Goal: Complete application form: Complete application form

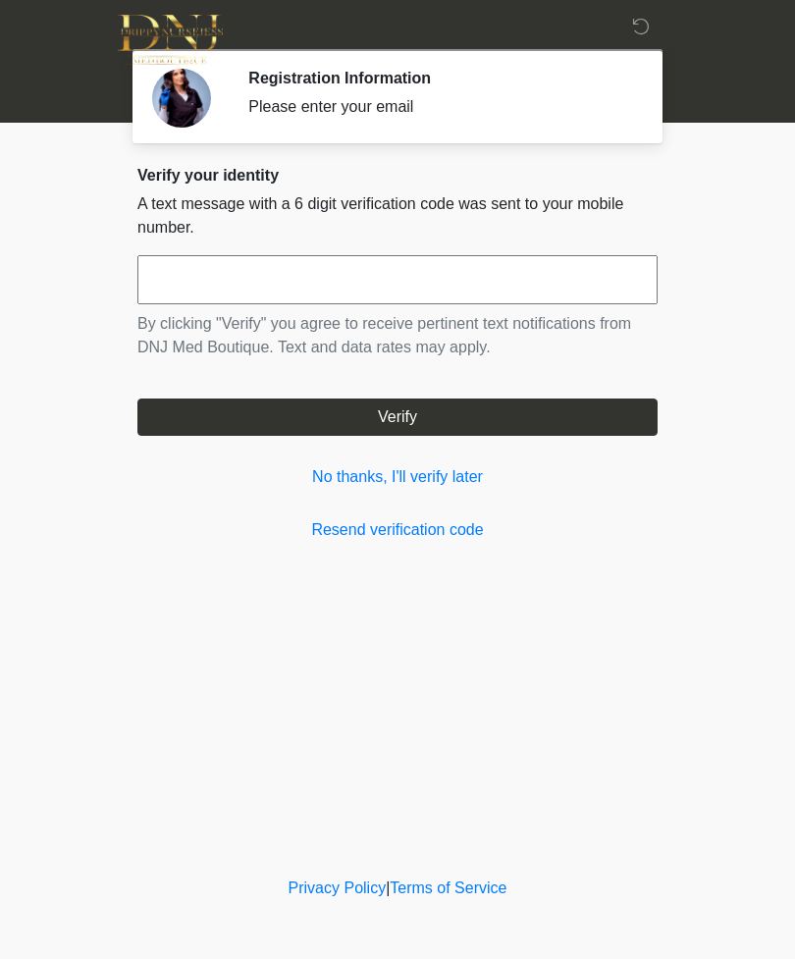
click at [350, 279] on input "text" at bounding box center [397, 279] width 520 height 49
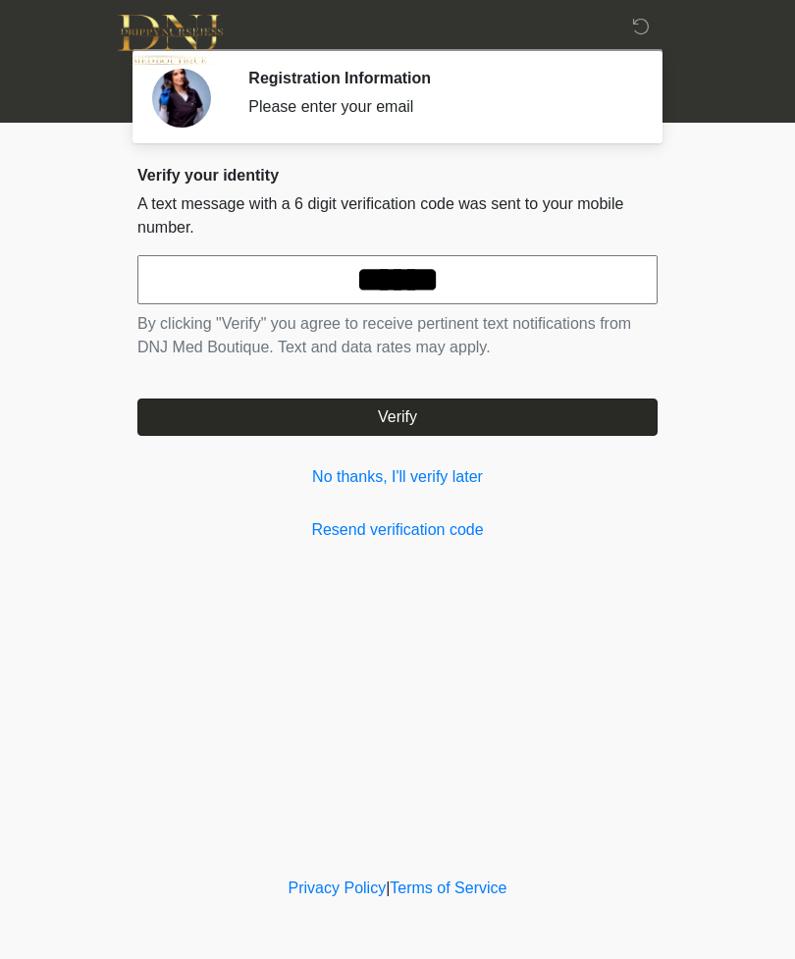
type input "******"
click at [485, 416] on button "Verify" at bounding box center [397, 417] width 520 height 37
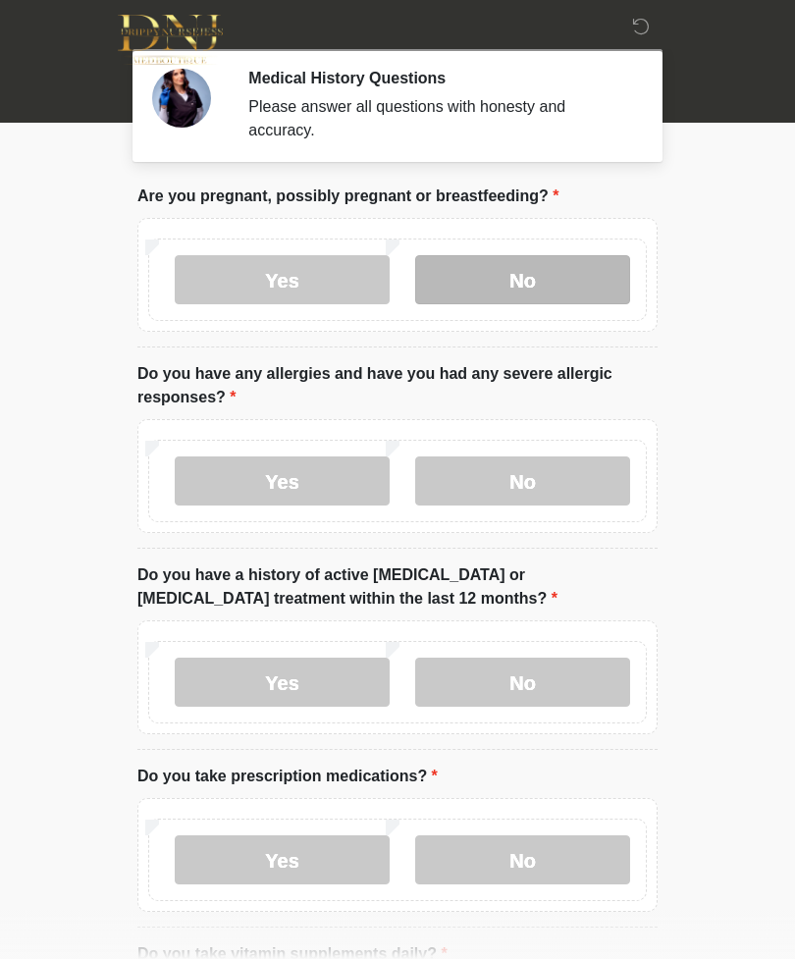
click at [552, 280] on label "No" at bounding box center [522, 279] width 215 height 49
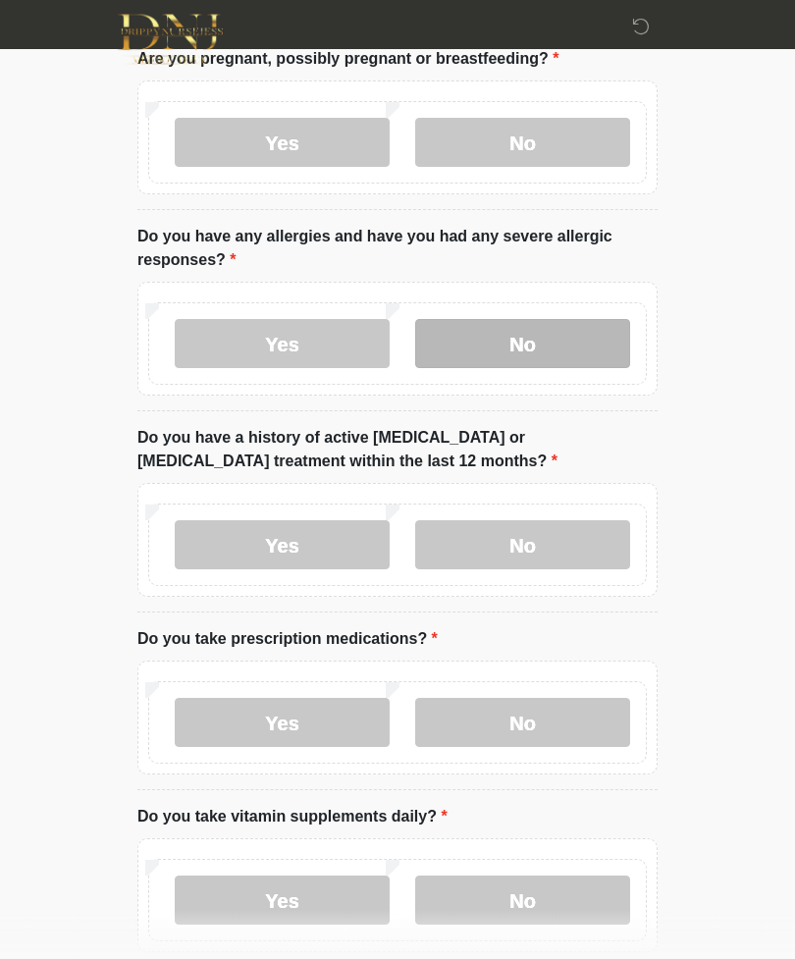
click at [576, 341] on label "No" at bounding box center [522, 344] width 215 height 49
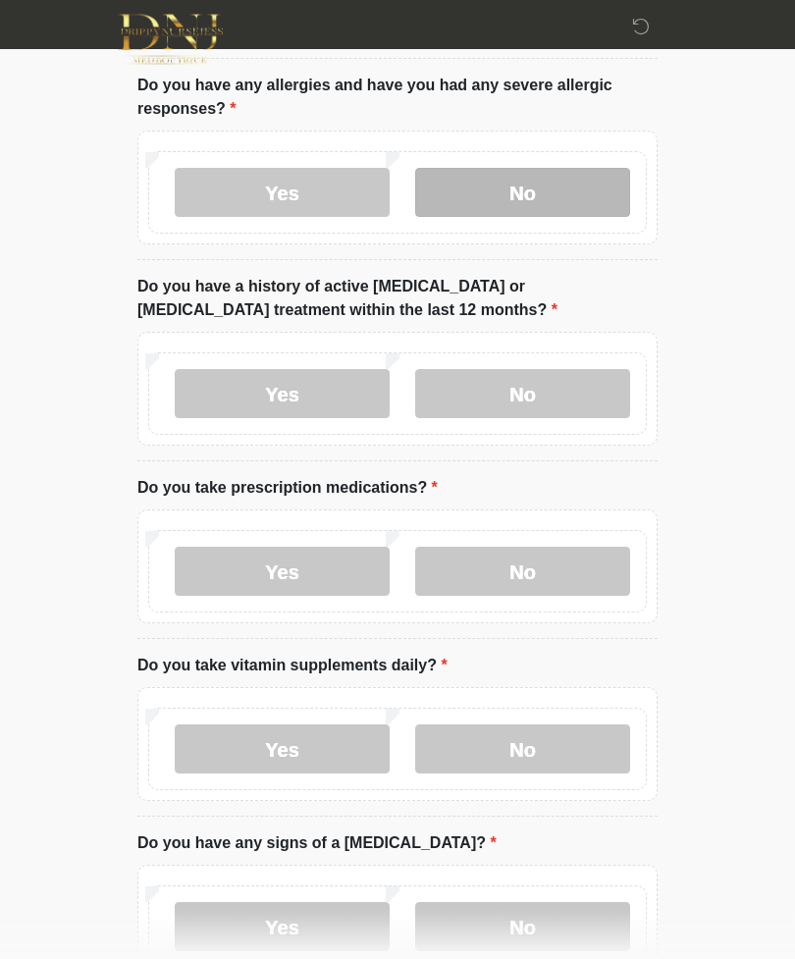
scroll to position [289, 0]
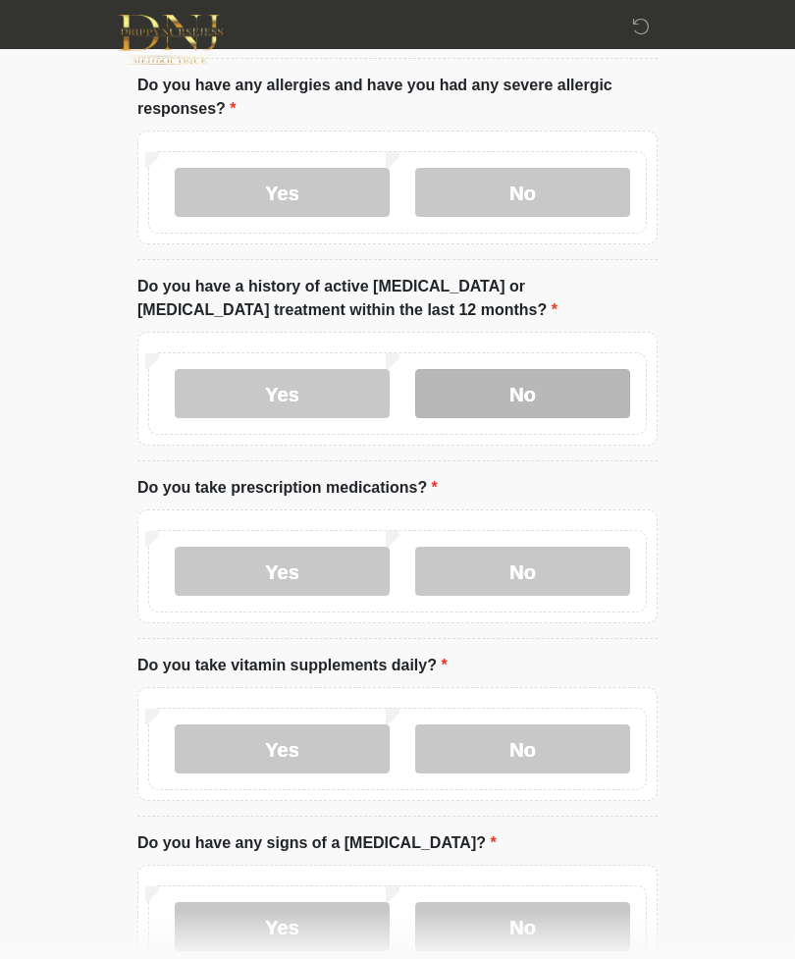
click at [529, 397] on label "No" at bounding box center [522, 393] width 215 height 49
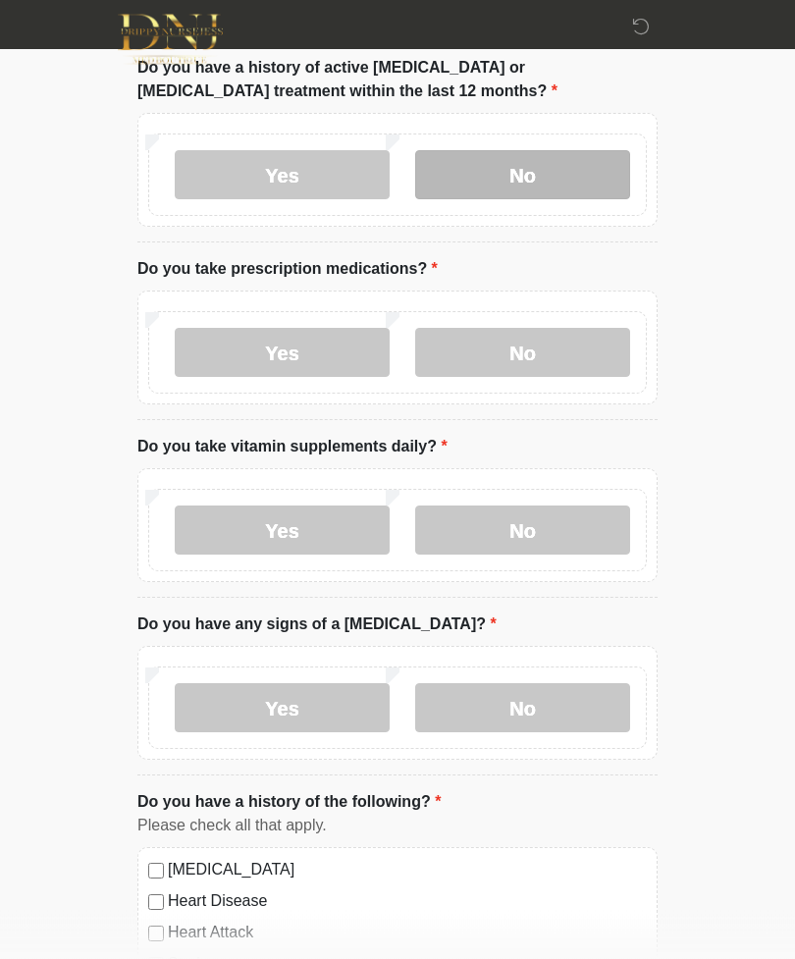
scroll to position [512, 0]
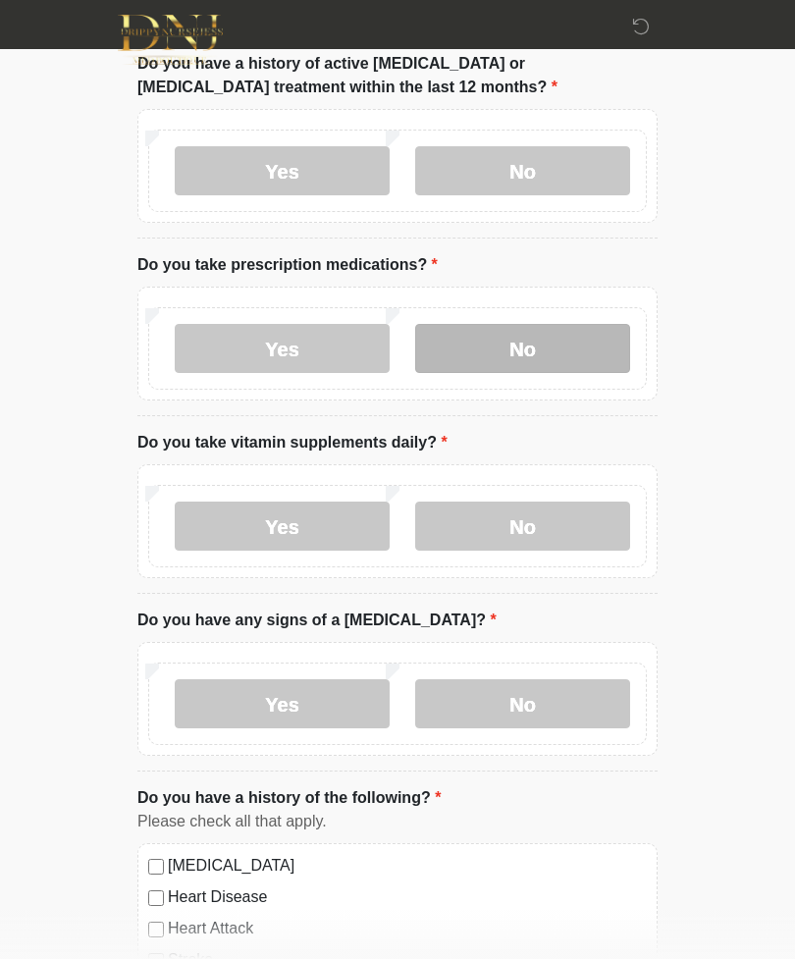
click at [619, 342] on label "No" at bounding box center [522, 348] width 215 height 49
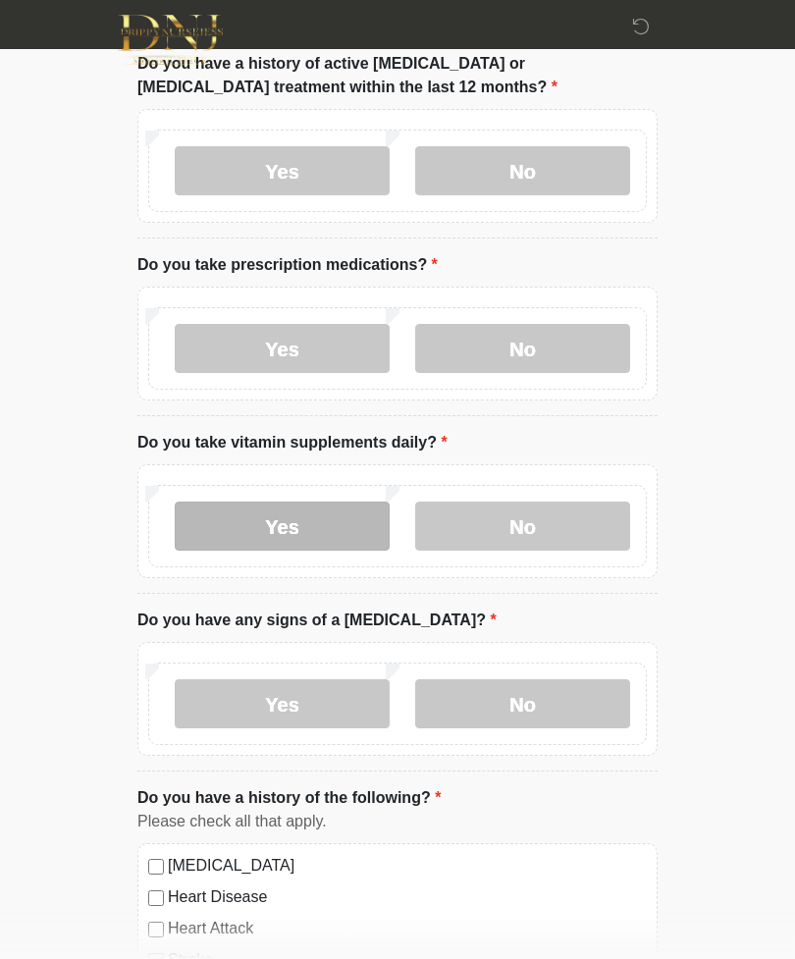
click at [348, 517] on label "Yes" at bounding box center [282, 526] width 215 height 49
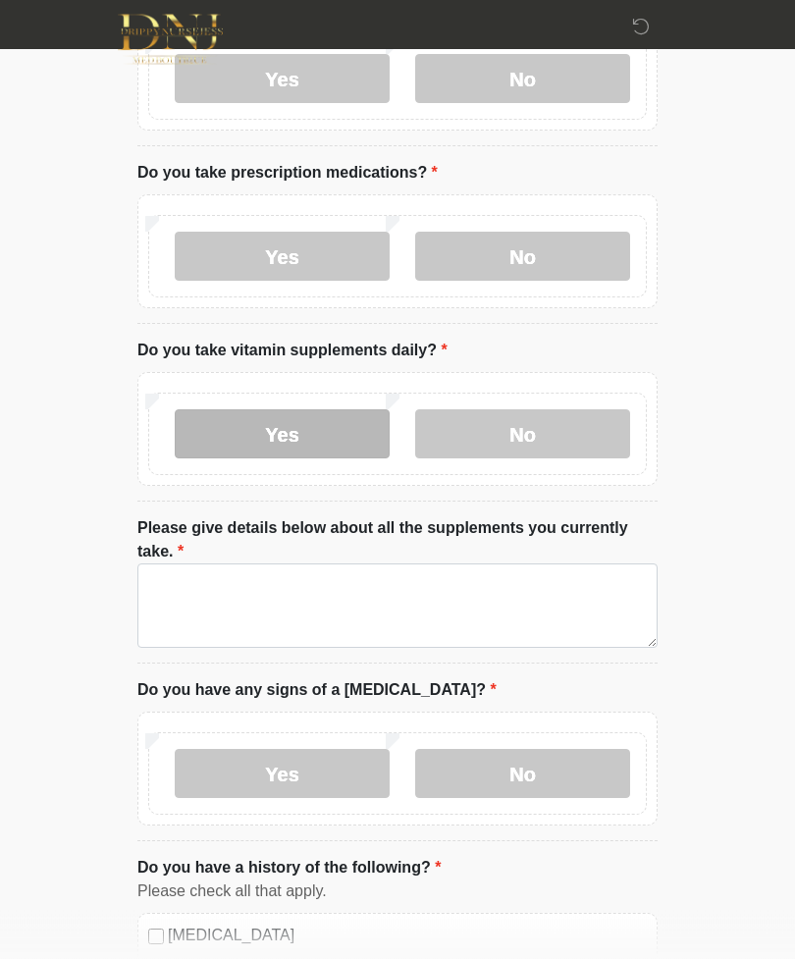
scroll to position [607, 0]
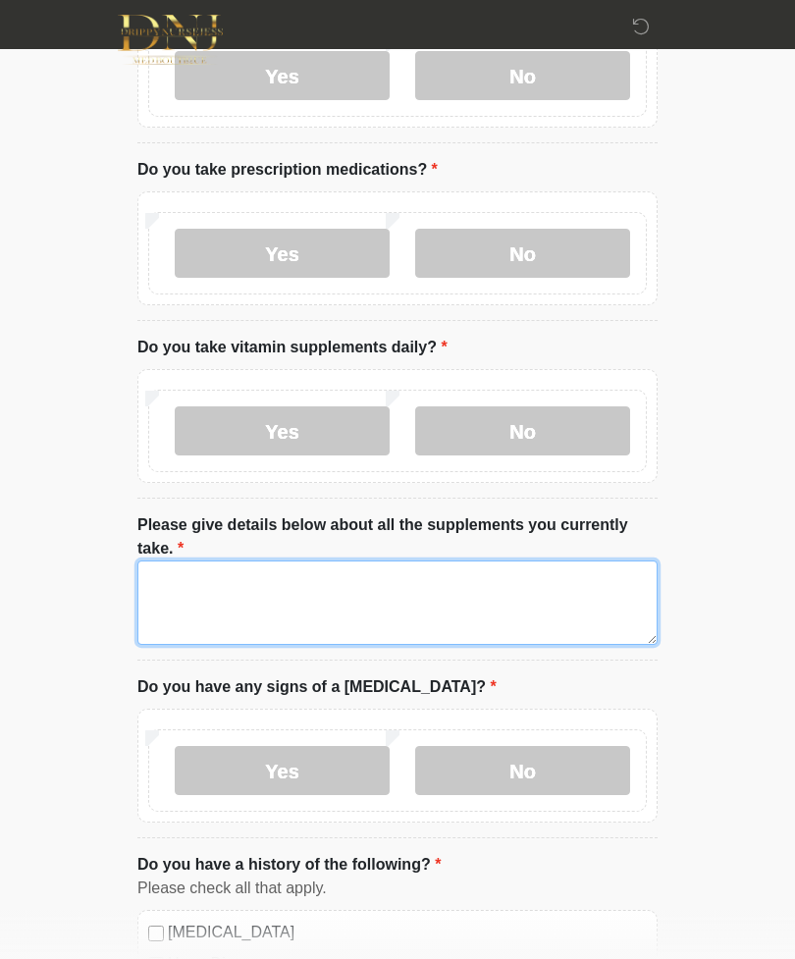
click at [501, 589] on textarea "Please give details below about all the supplements you currently take." at bounding box center [397, 603] width 520 height 84
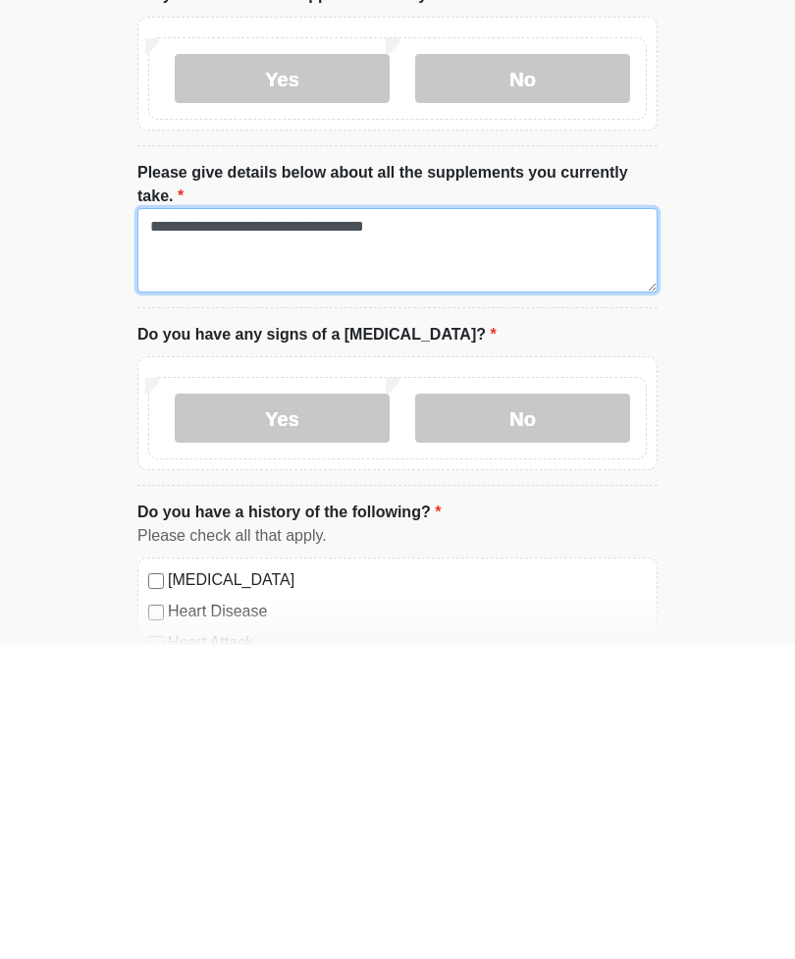
scroll to position [647, 0]
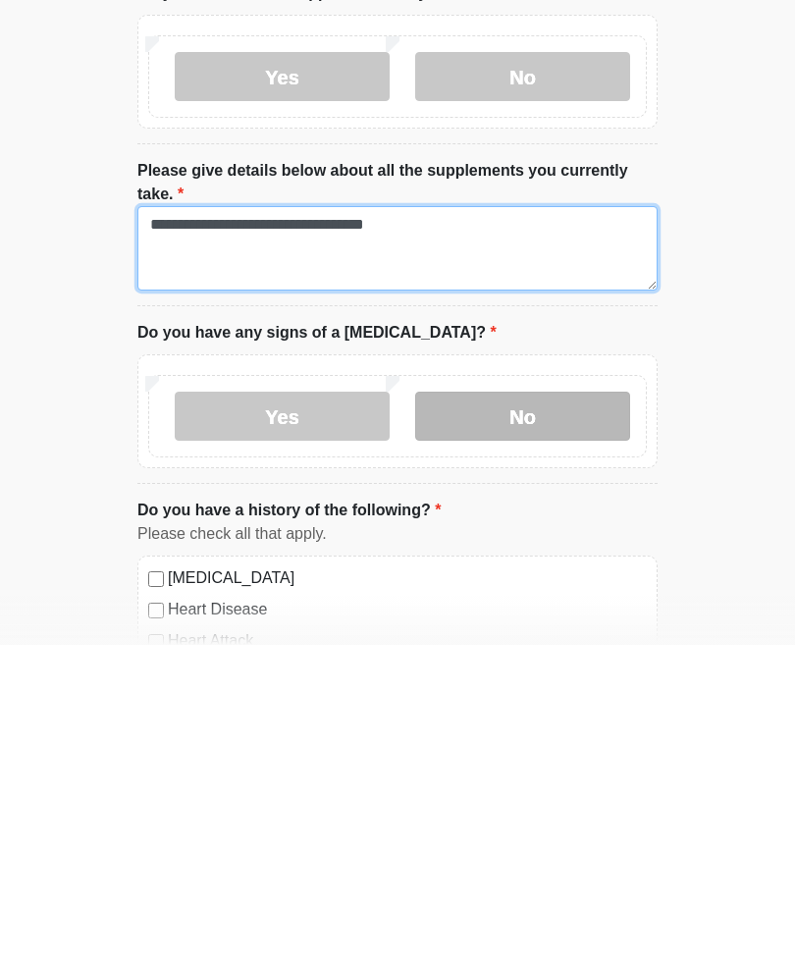
type textarea "**********"
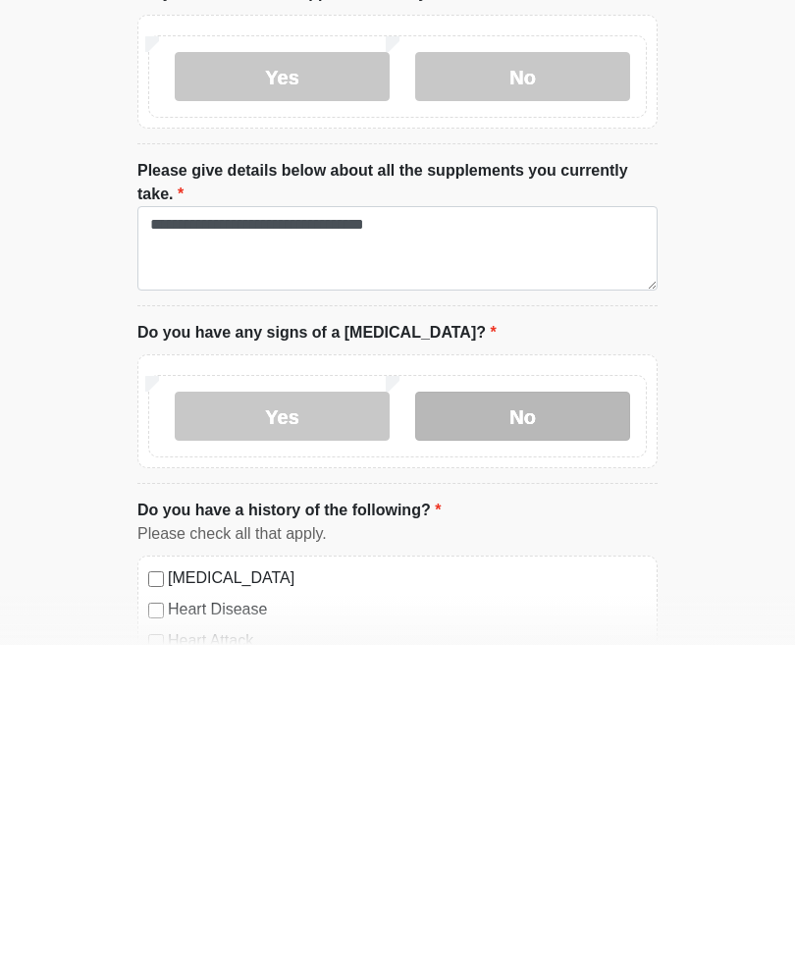
click at [546, 706] on label "No" at bounding box center [522, 730] width 215 height 49
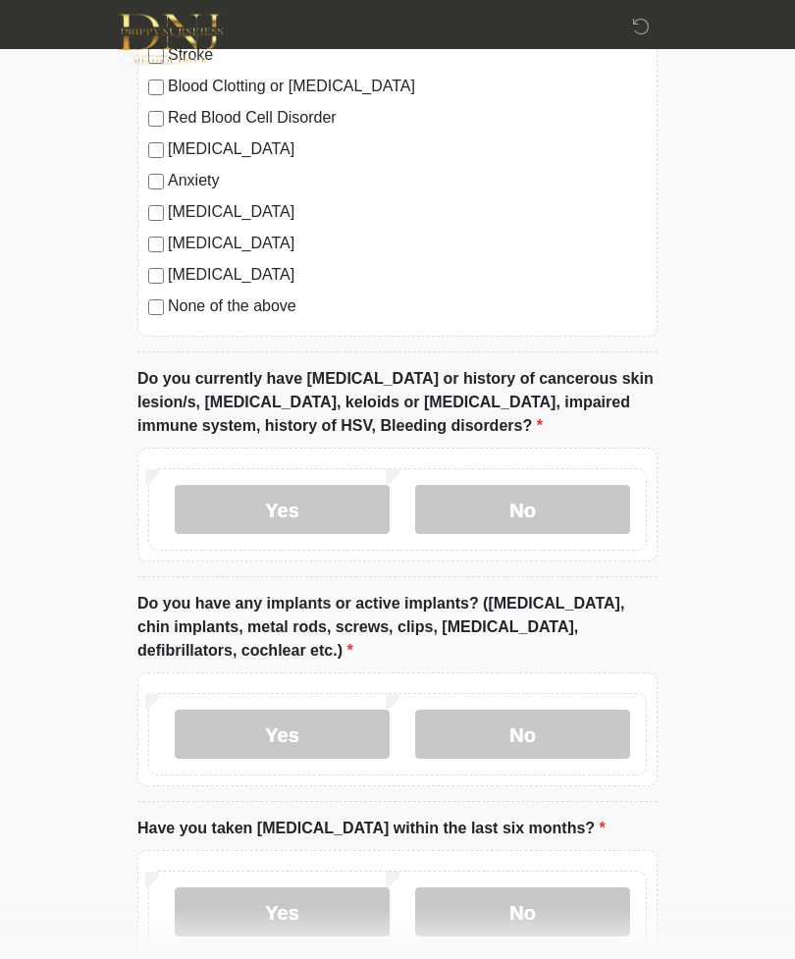
scroll to position [1603, 0]
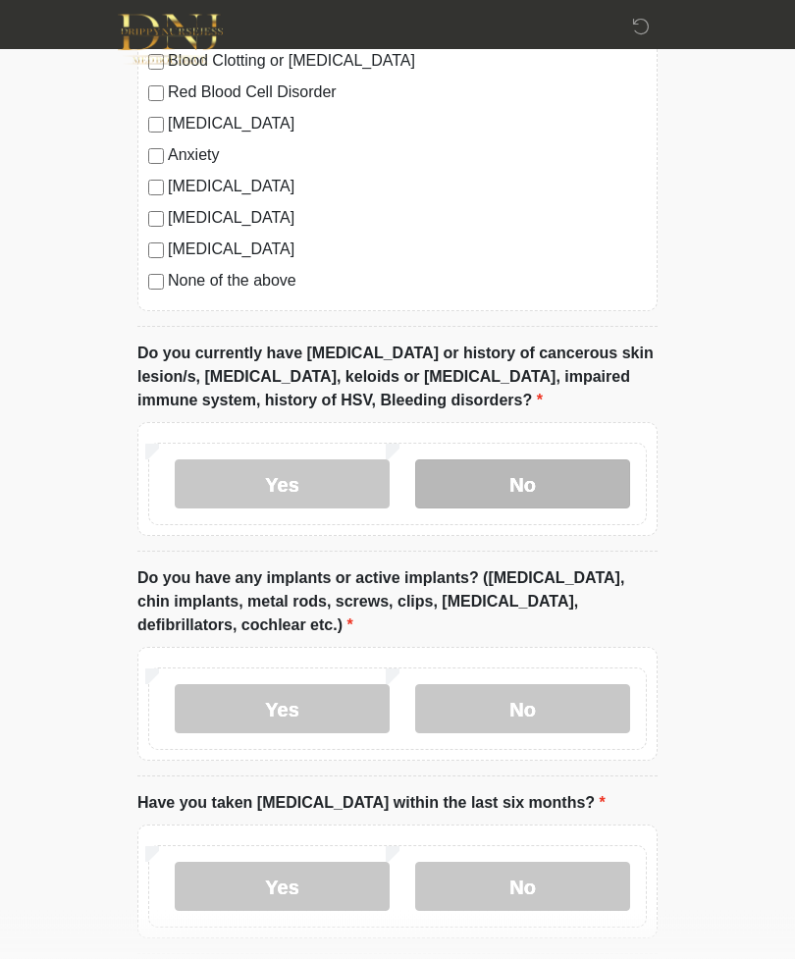
click at [584, 468] on label "No" at bounding box center [522, 484] width 215 height 49
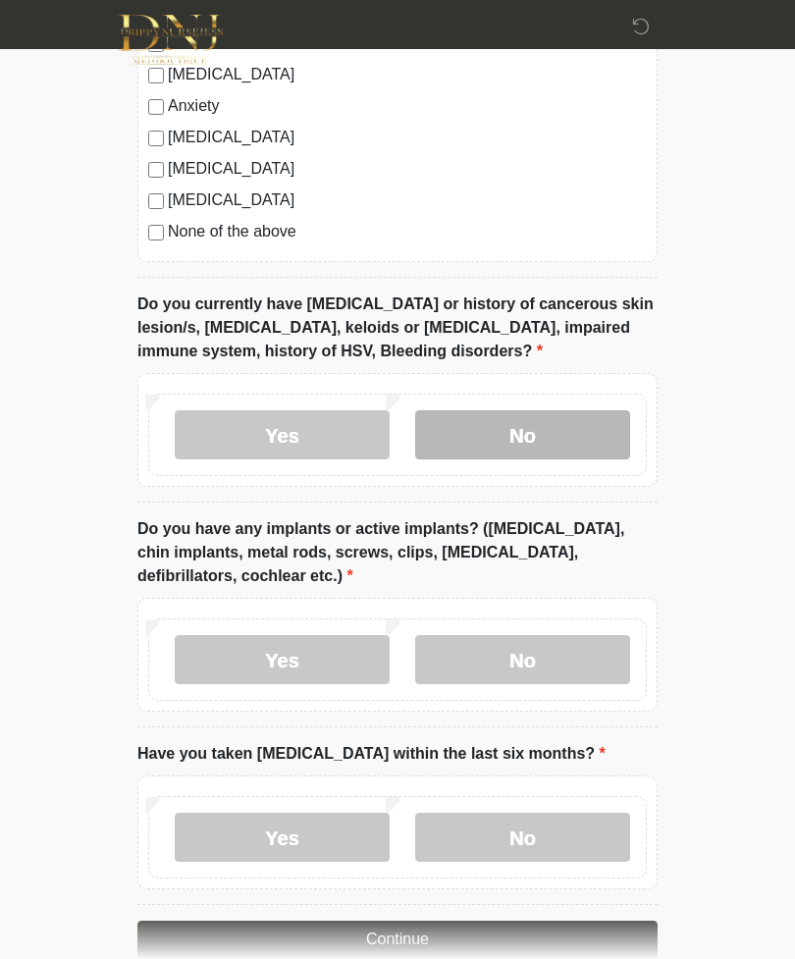
scroll to position [1691, 0]
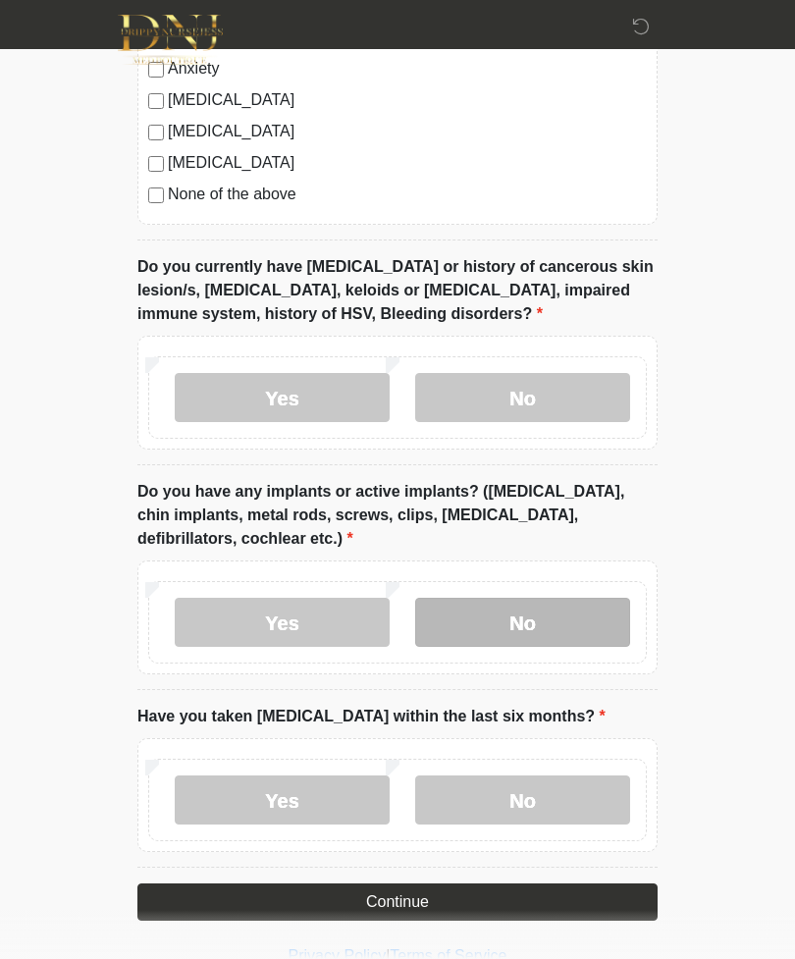
click at [578, 626] on label "No" at bounding box center [522, 622] width 215 height 49
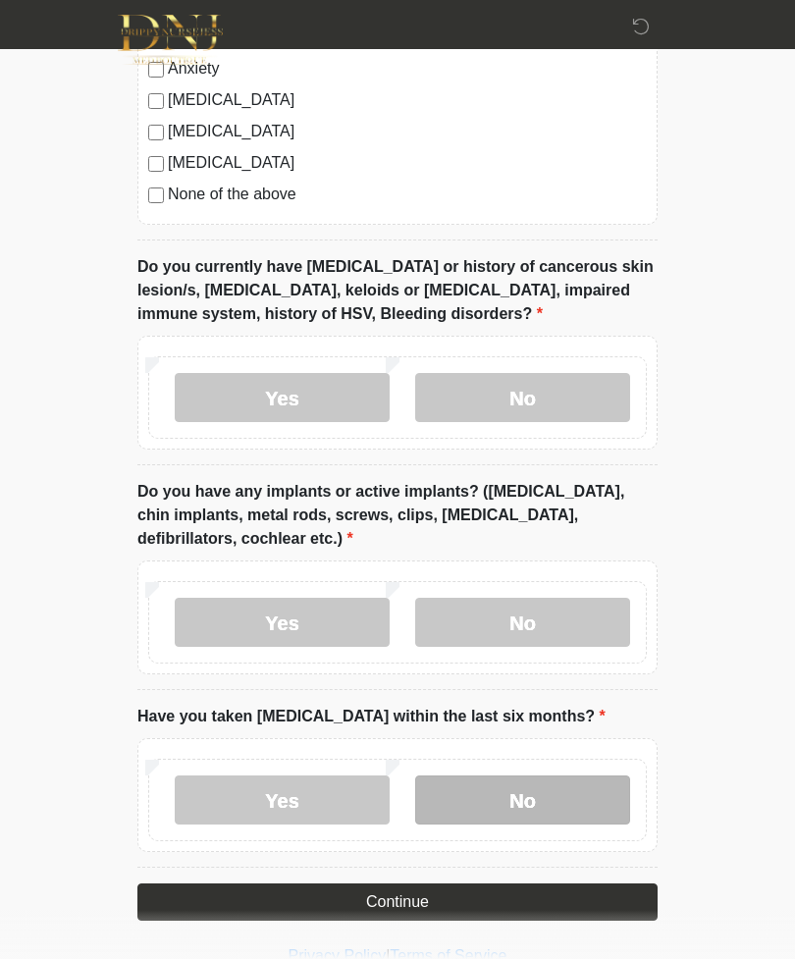
click at [556, 806] on label "No" at bounding box center [522, 800] width 215 height 49
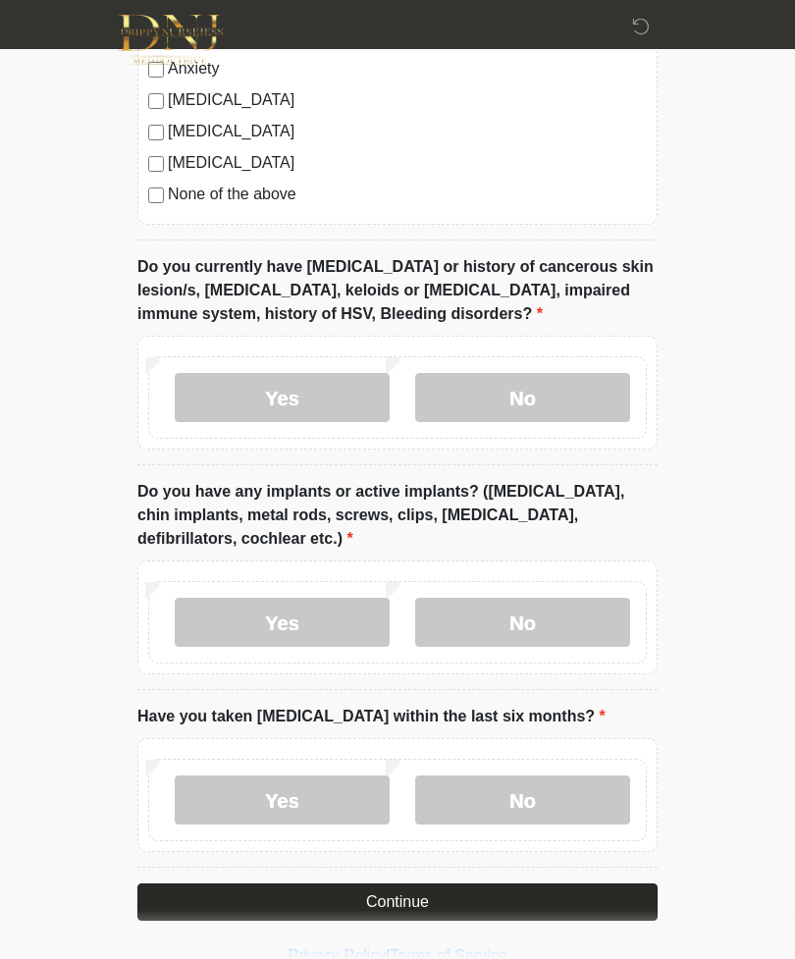
click at [531, 915] on button "Continue" at bounding box center [397, 902] width 520 height 37
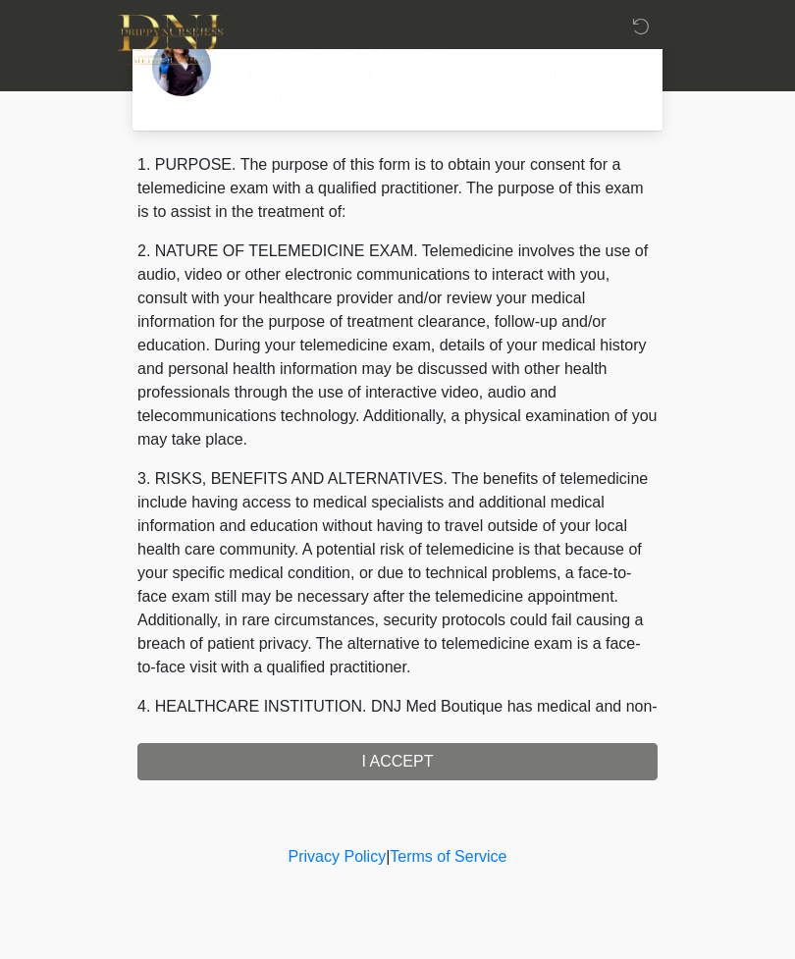
scroll to position [0, 0]
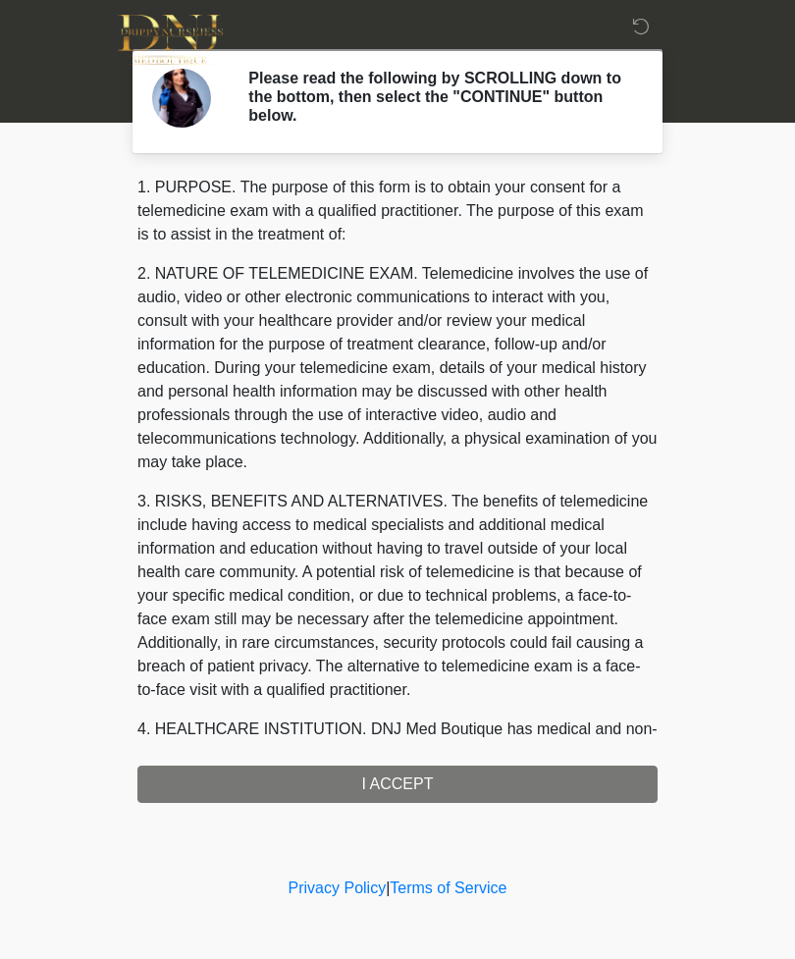
click at [608, 785] on div "1. PURPOSE. The purpose of this form is to obtain your consent for a telemedici…" at bounding box center [397, 489] width 520 height 627
click at [590, 777] on div "1. PURPOSE. The purpose of this form is to obtain your consent for a telemedici…" at bounding box center [397, 489] width 520 height 627
click at [551, 775] on div "1. PURPOSE. The purpose of this form is to obtain your consent for a telemedici…" at bounding box center [397, 489] width 520 height 627
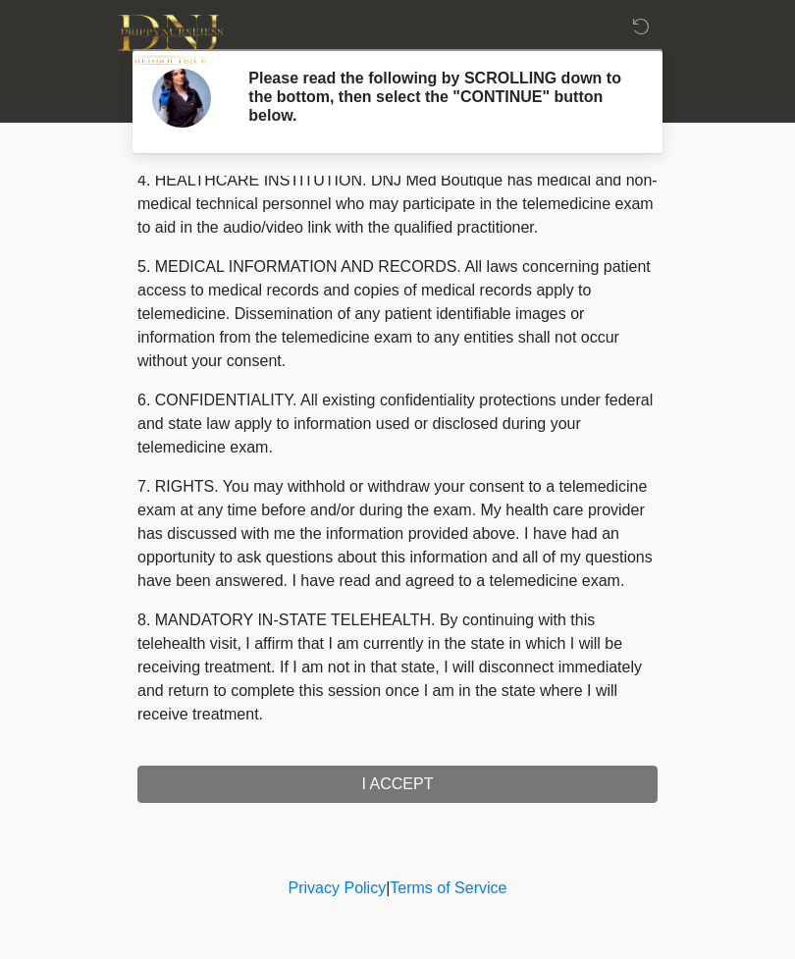
click at [408, 826] on div "‎ ‎ Please read the following by SCROLLING down to the bottom, then select the …" at bounding box center [397, 437] width 589 height 834
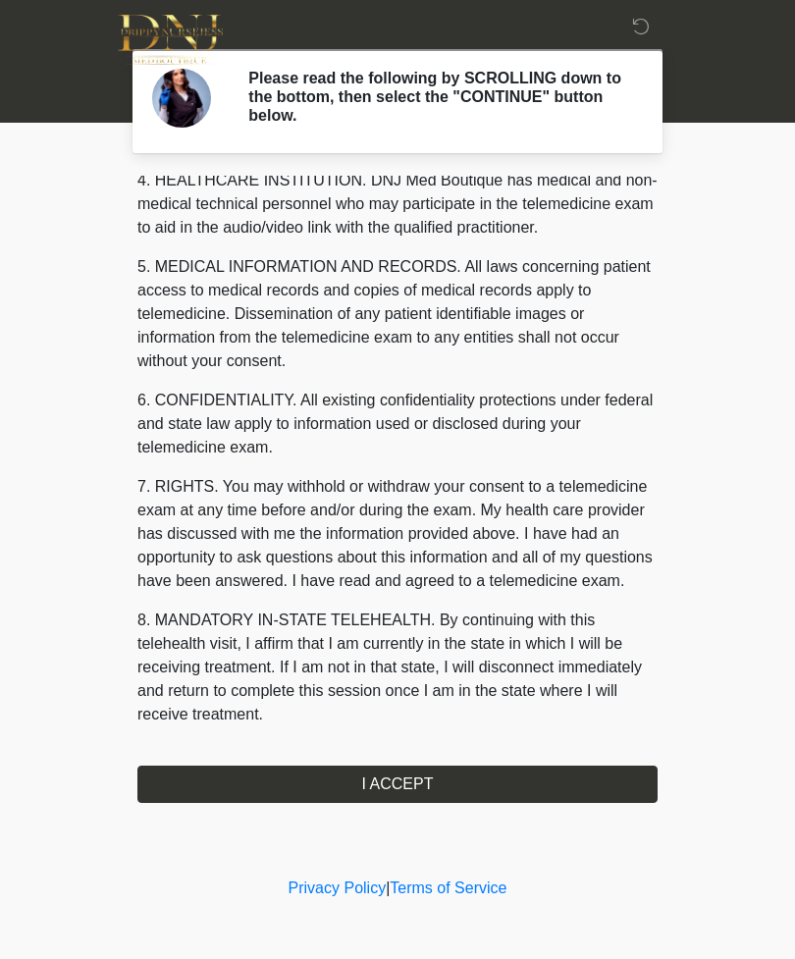
click at [408, 825] on div "‎ ‎ Please read the following by SCROLLING down to the bottom, then select the …" at bounding box center [397, 437] width 589 height 834
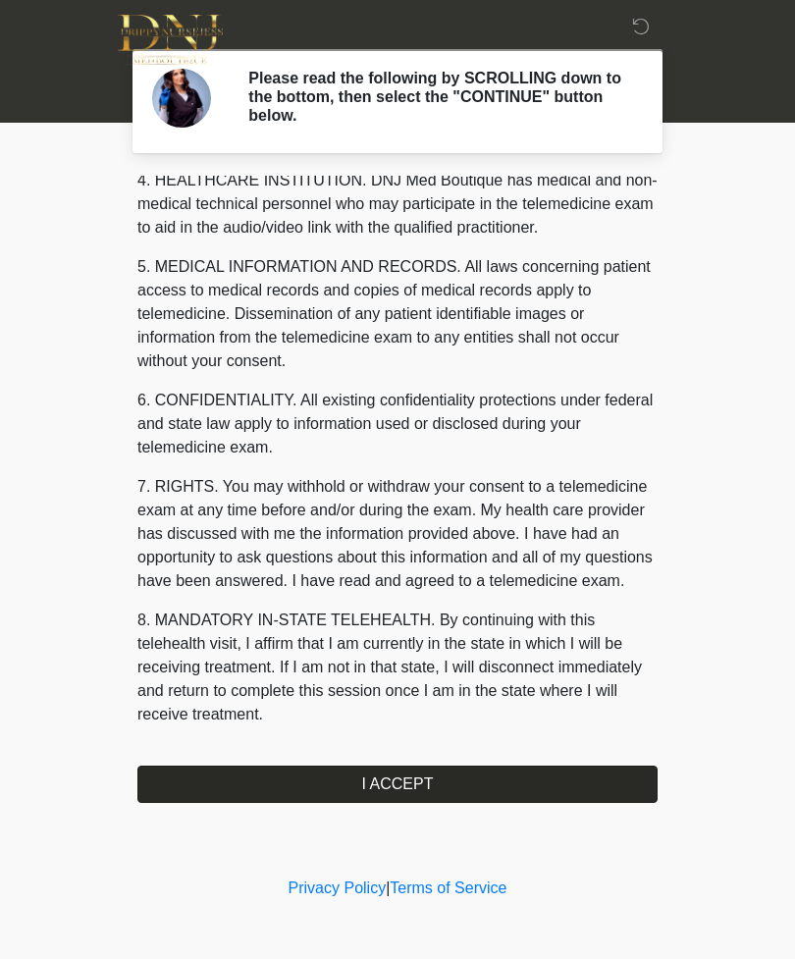
click at [443, 771] on button "I ACCEPT" at bounding box center [397, 784] width 520 height 37
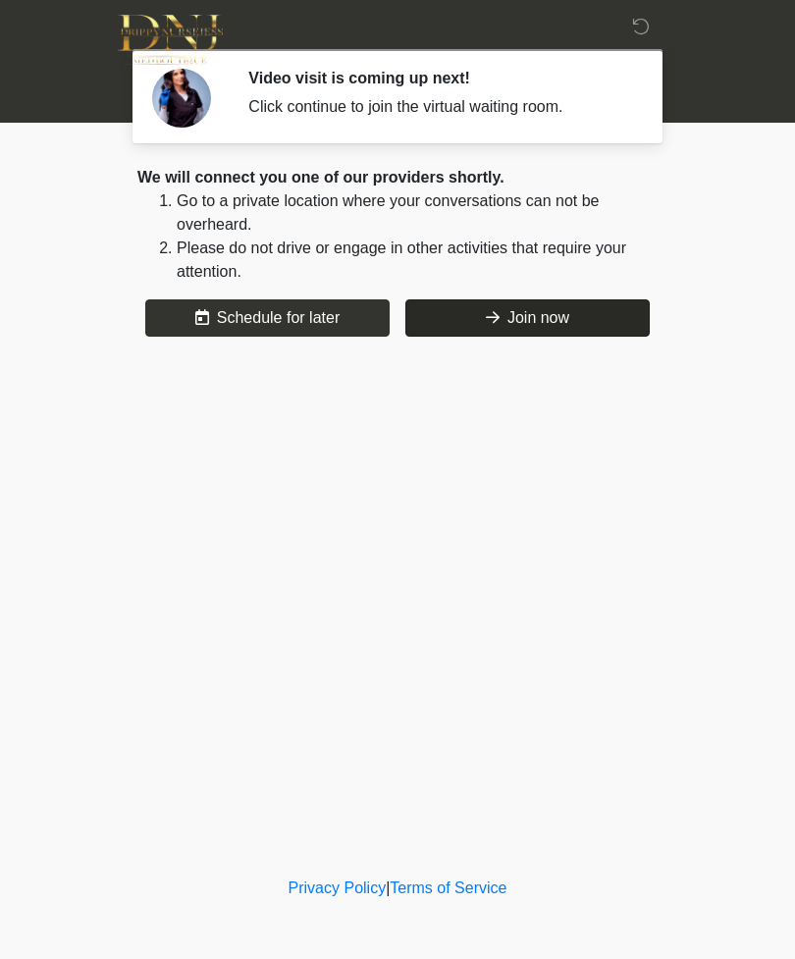
click at [611, 319] on button "Join now" at bounding box center [527, 317] width 244 height 37
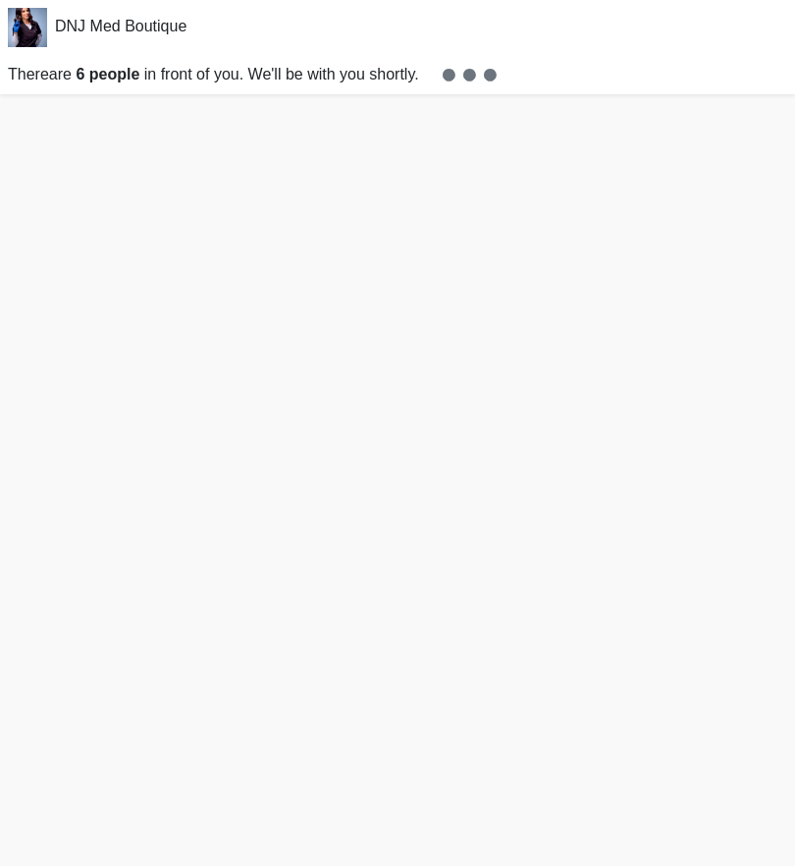
scroll to position [6, 0]
